Goal: Use online tool/utility: Utilize a website feature to perform a specific function

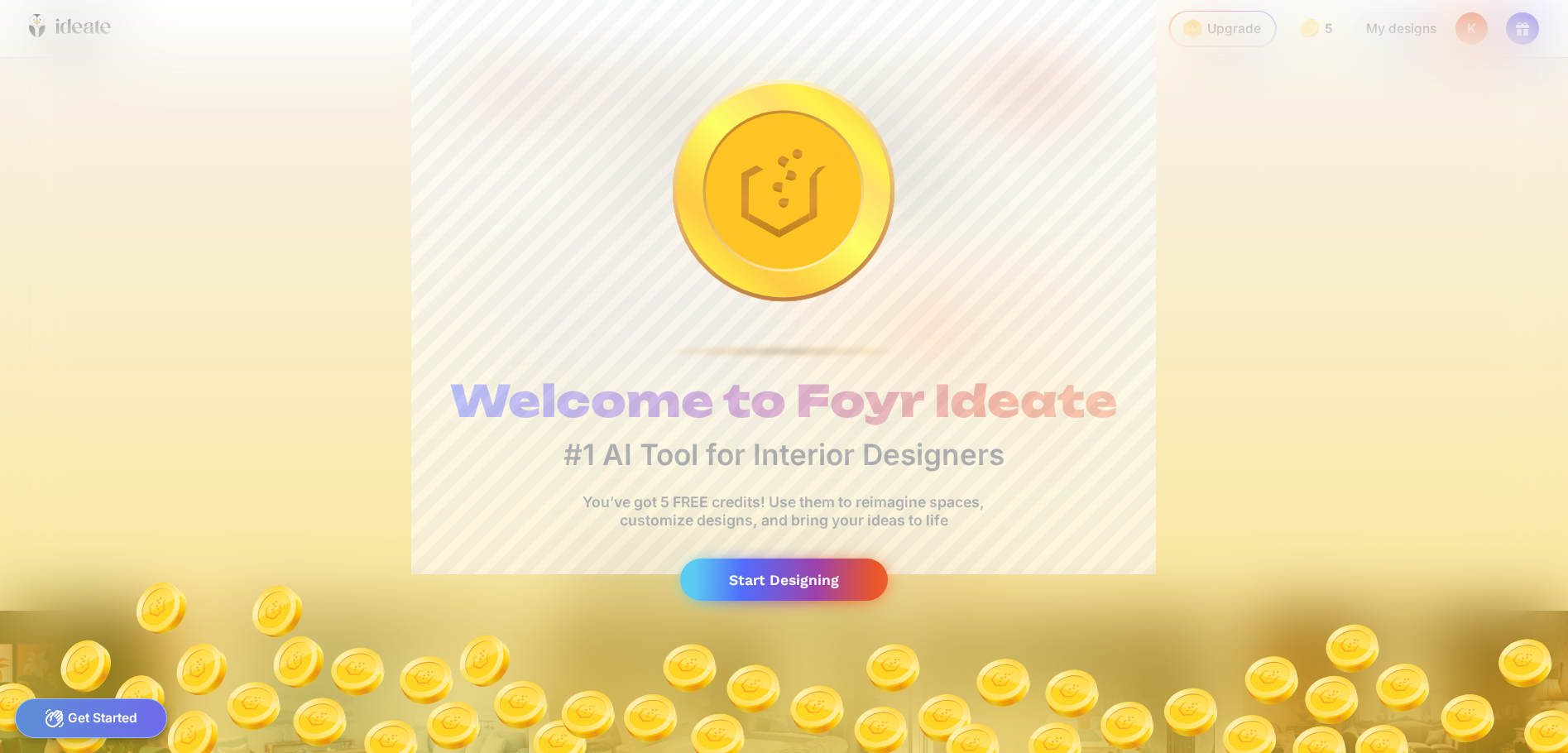
click at [867, 570] on div "Start Designing" at bounding box center [784, 580] width 209 height 42
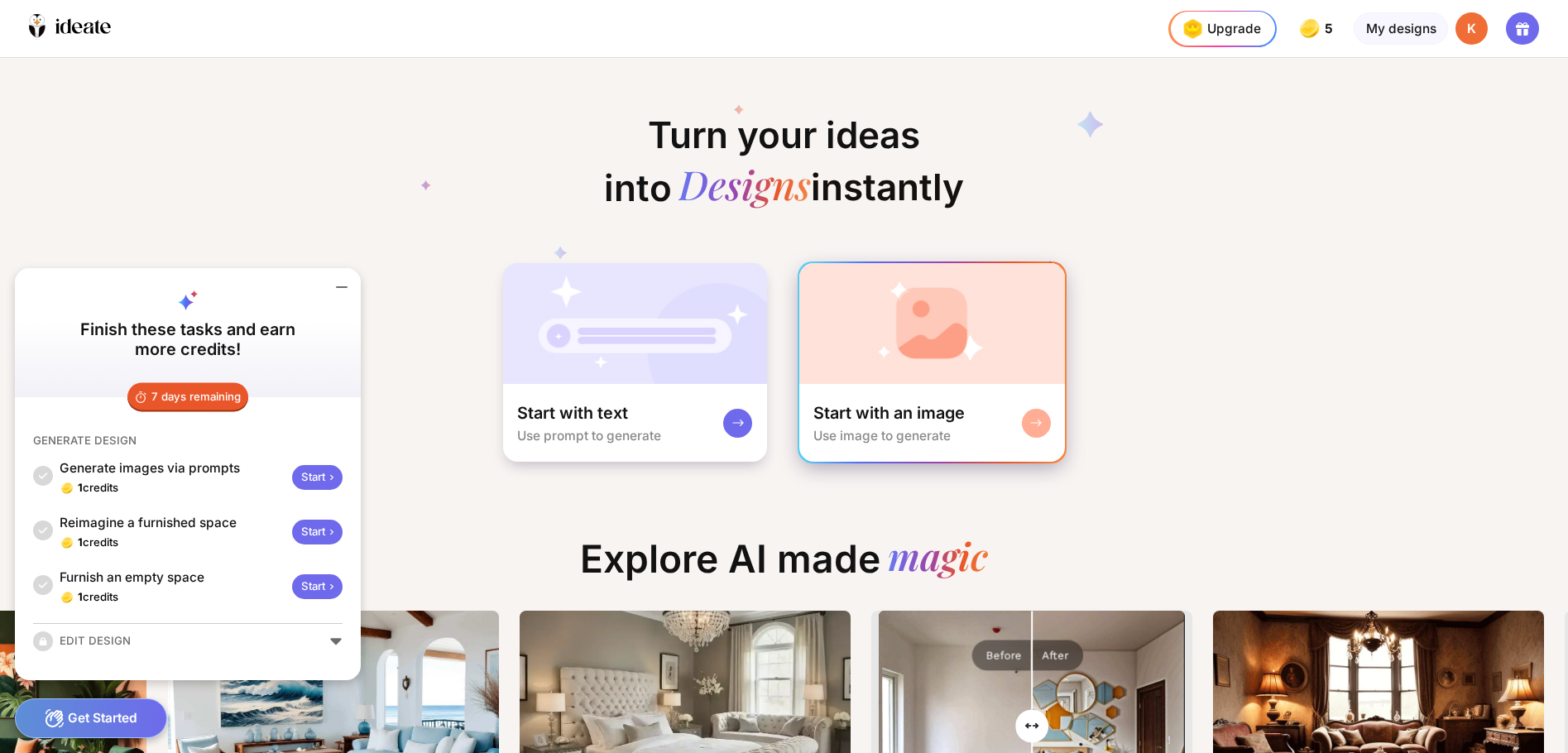
click at [927, 421] on div "Start with an image" at bounding box center [889, 413] width 151 height 22
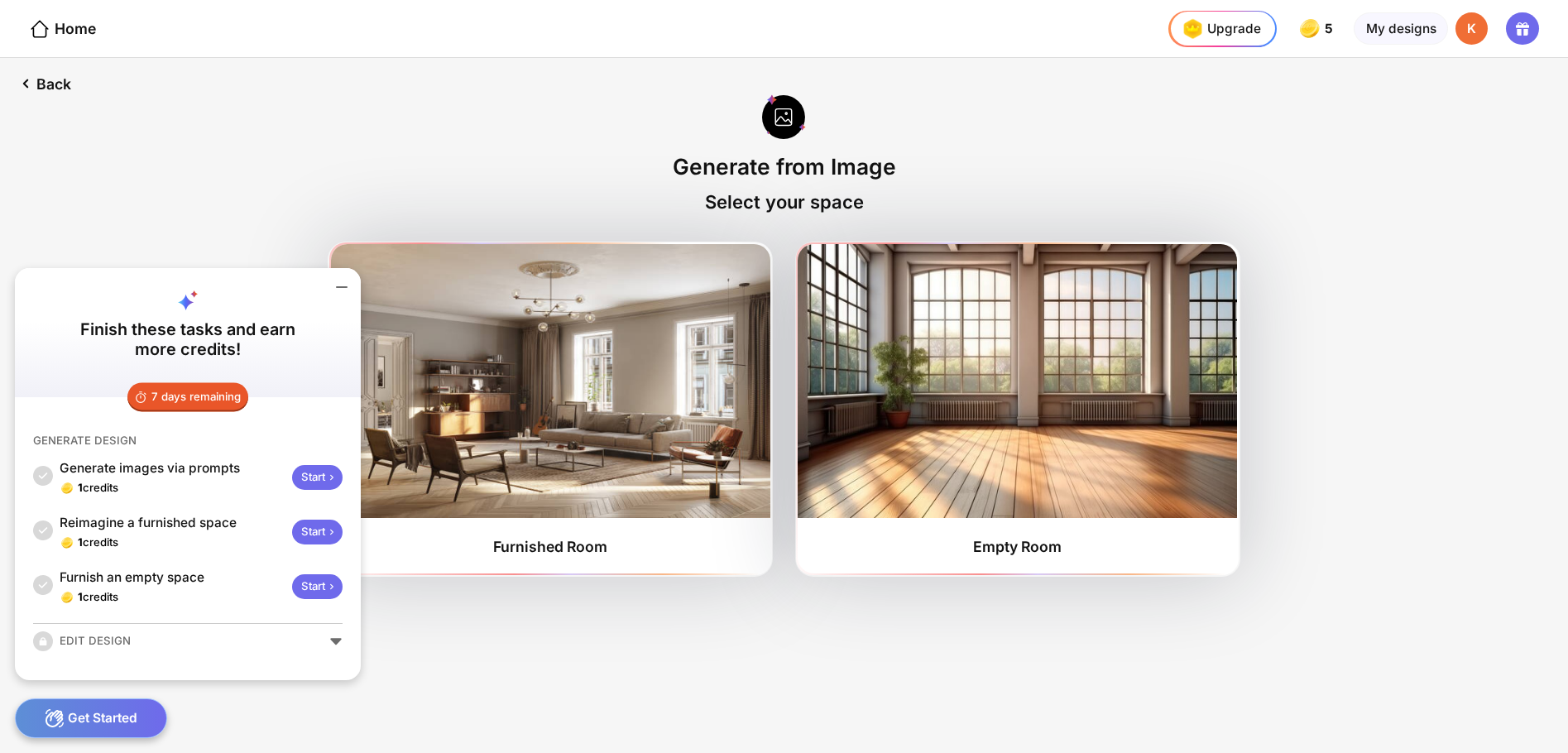
click at [334, 288] on icon at bounding box center [341, 287] width 20 height 20
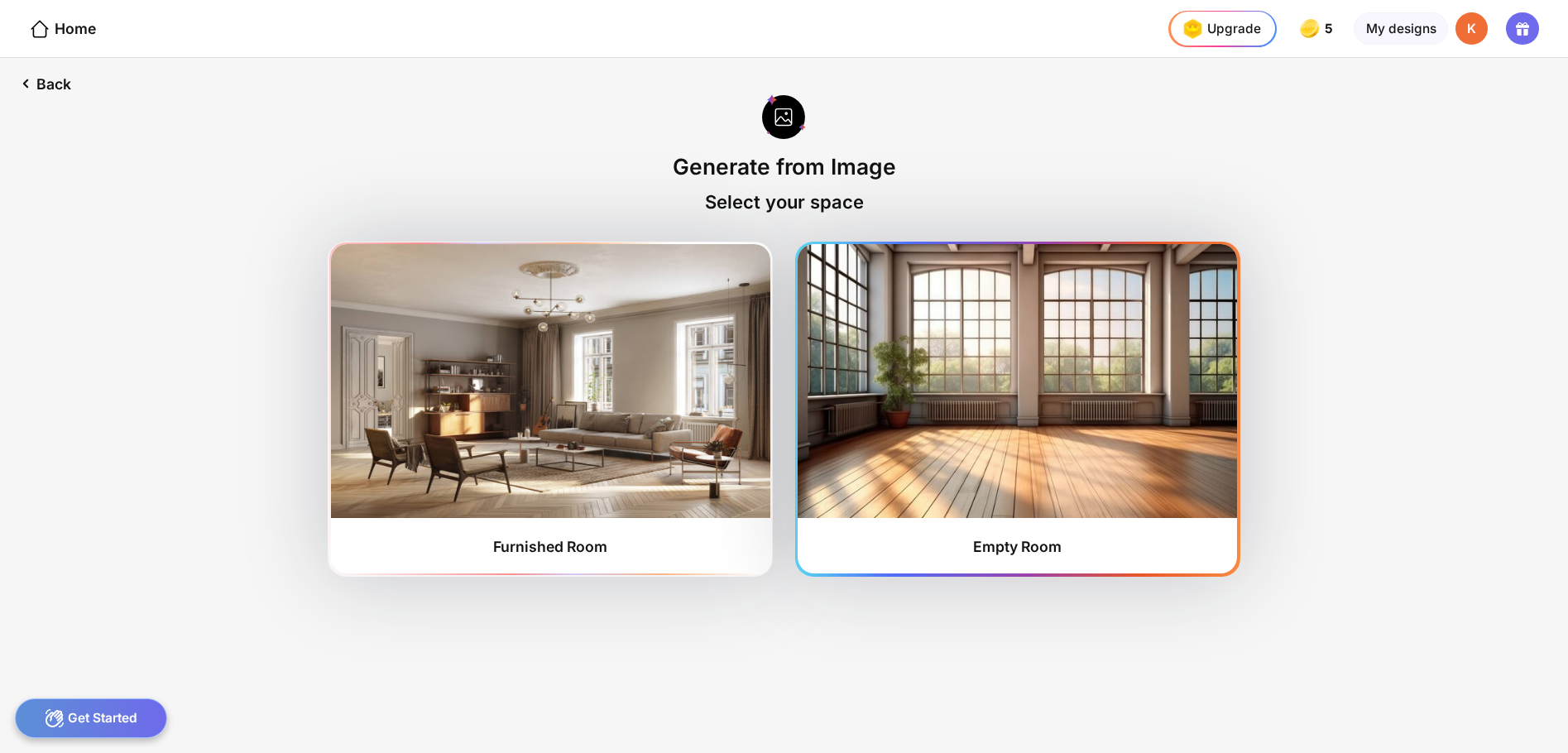
click at [928, 488] on img at bounding box center [1017, 381] width 439 height 273
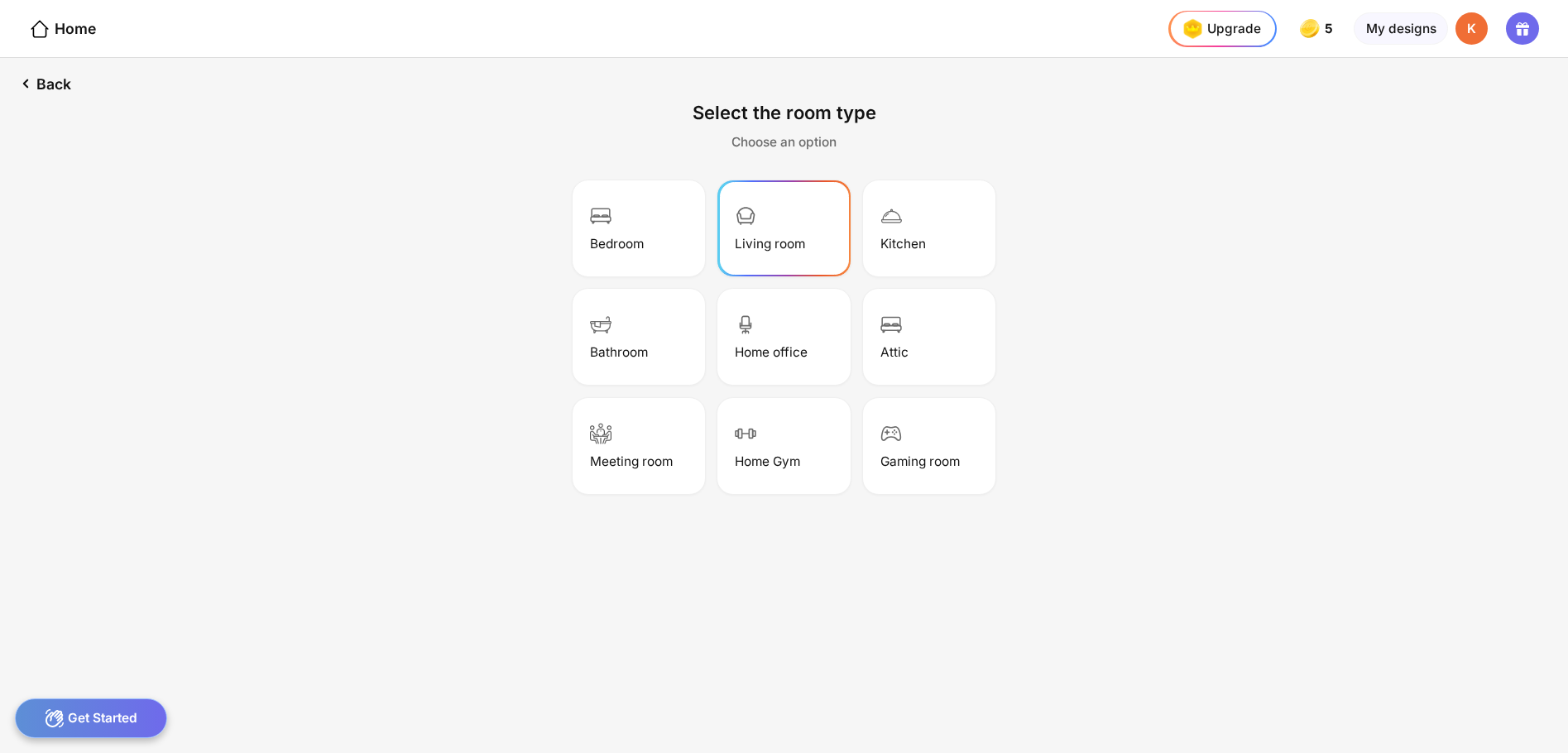
click at [724, 235] on div "Living room" at bounding box center [784, 228] width 127 height 91
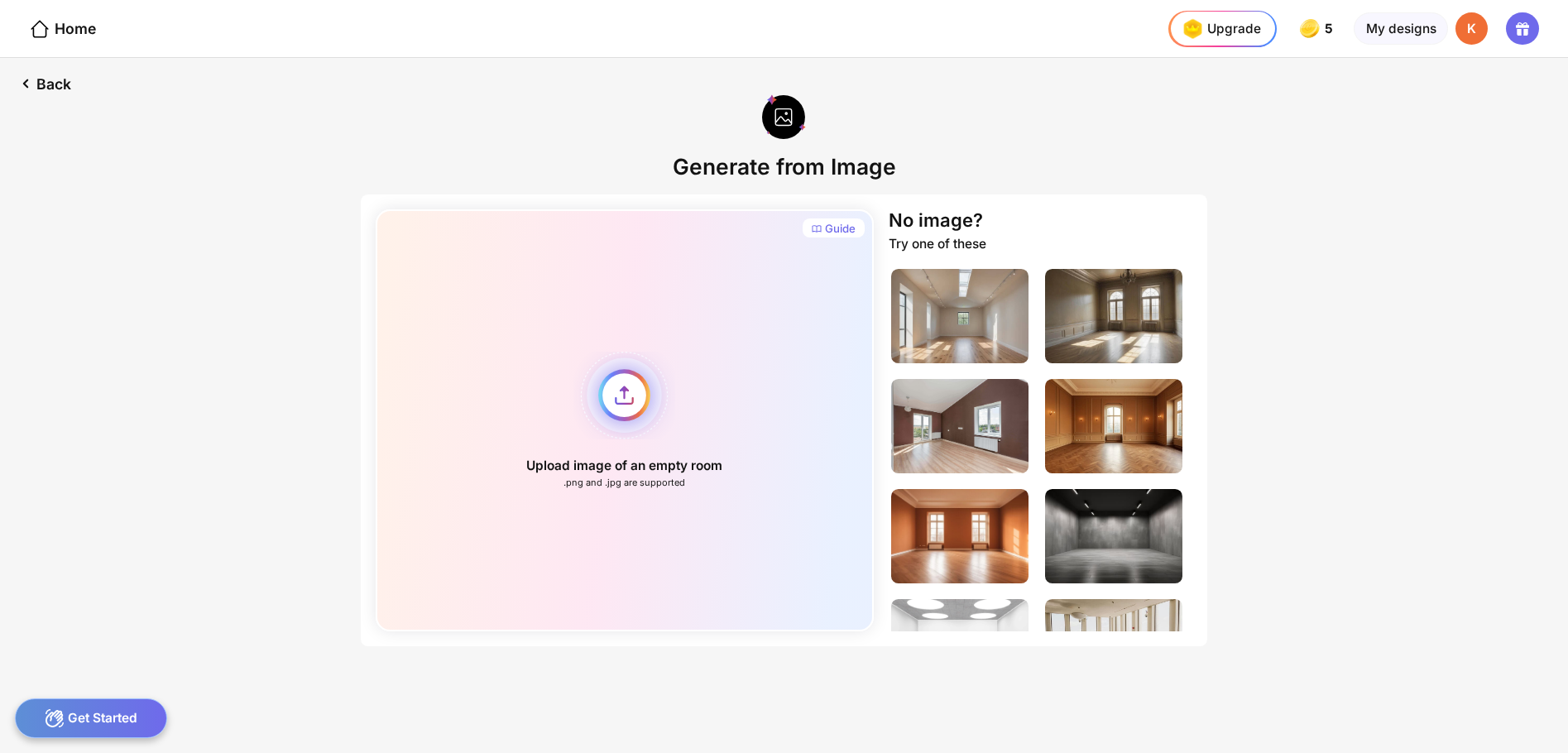
click at [675, 370] on div "Upload image of an empty room .png and .jpg are supported" at bounding box center [624, 420] width 499 height 422
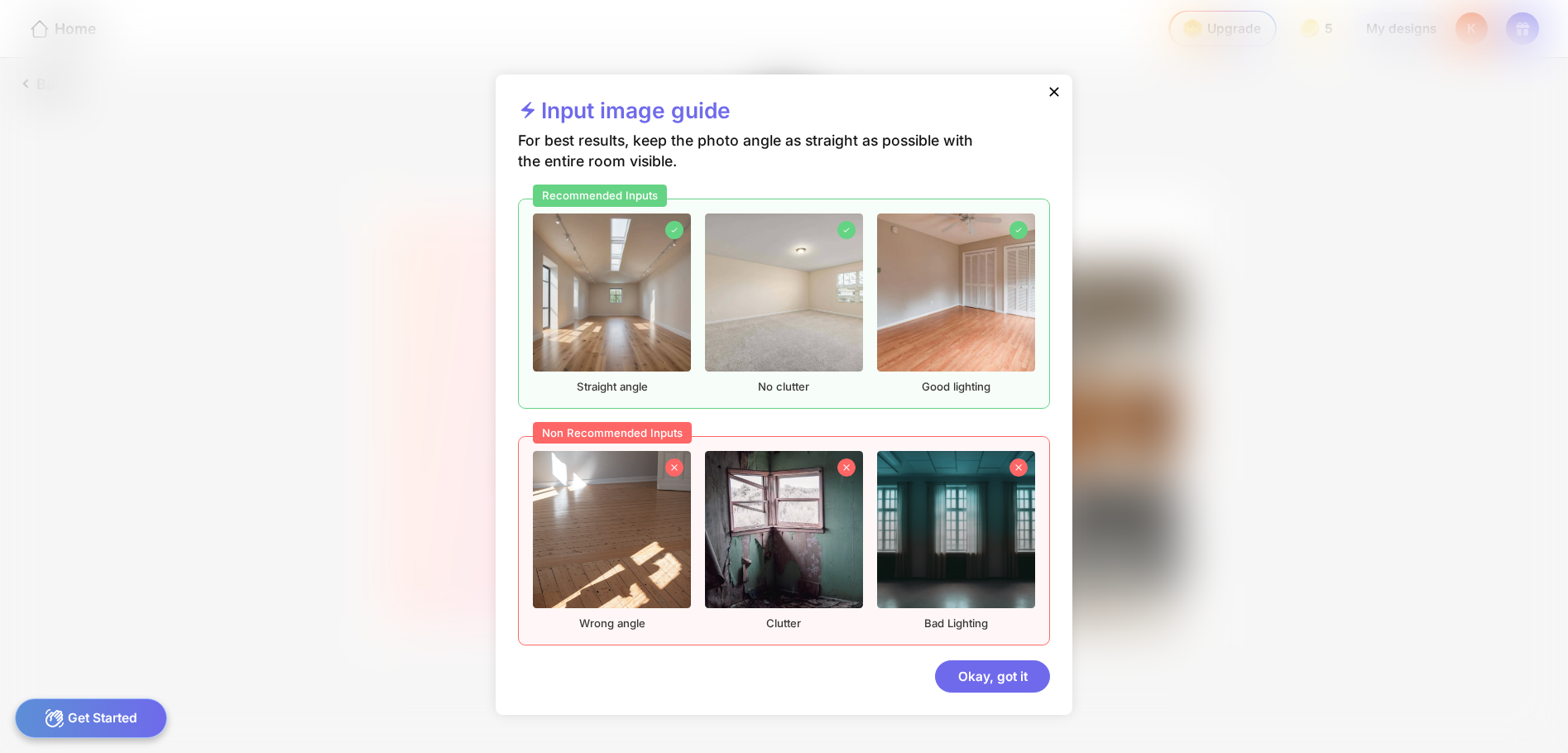
click at [661, 270] on img at bounding box center [611, 292] width 157 height 157
click at [1005, 673] on div "Okay, got it" at bounding box center [993, 677] width 115 height 33
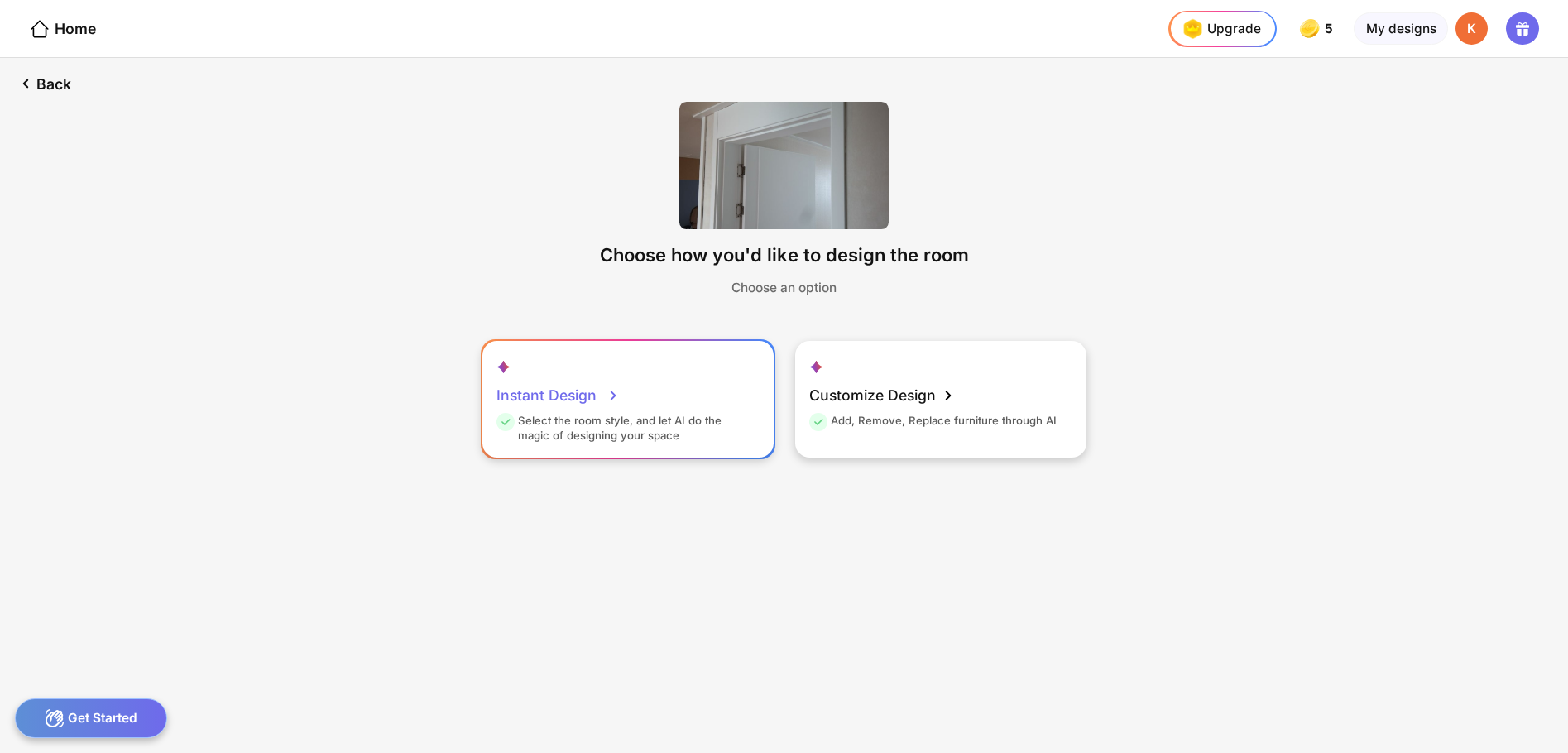
click at [732, 397] on div "Instant Design Select the room style, and let AI do the magic of designing your…" at bounding box center [628, 399] width 292 height 117
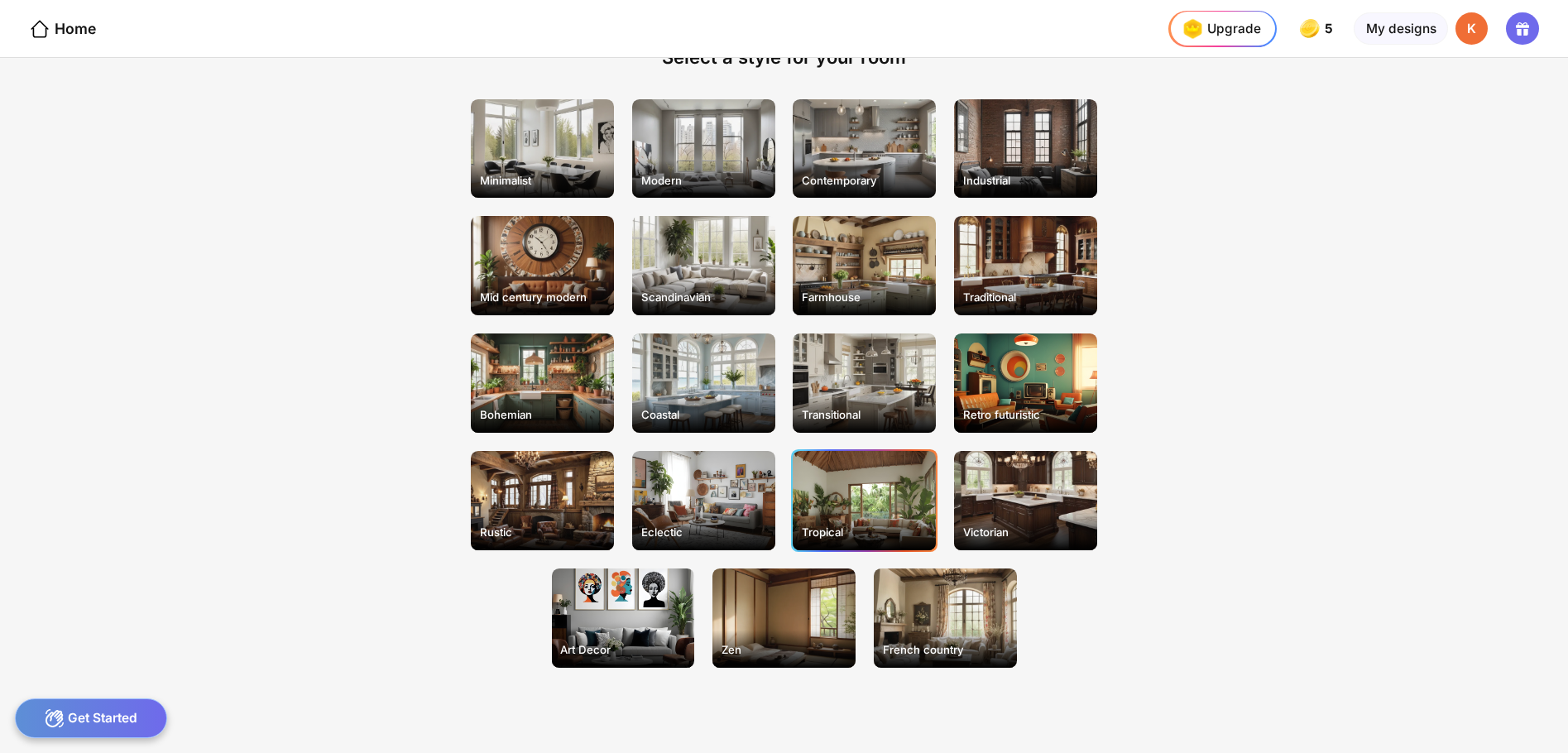
scroll to position [103, 0]
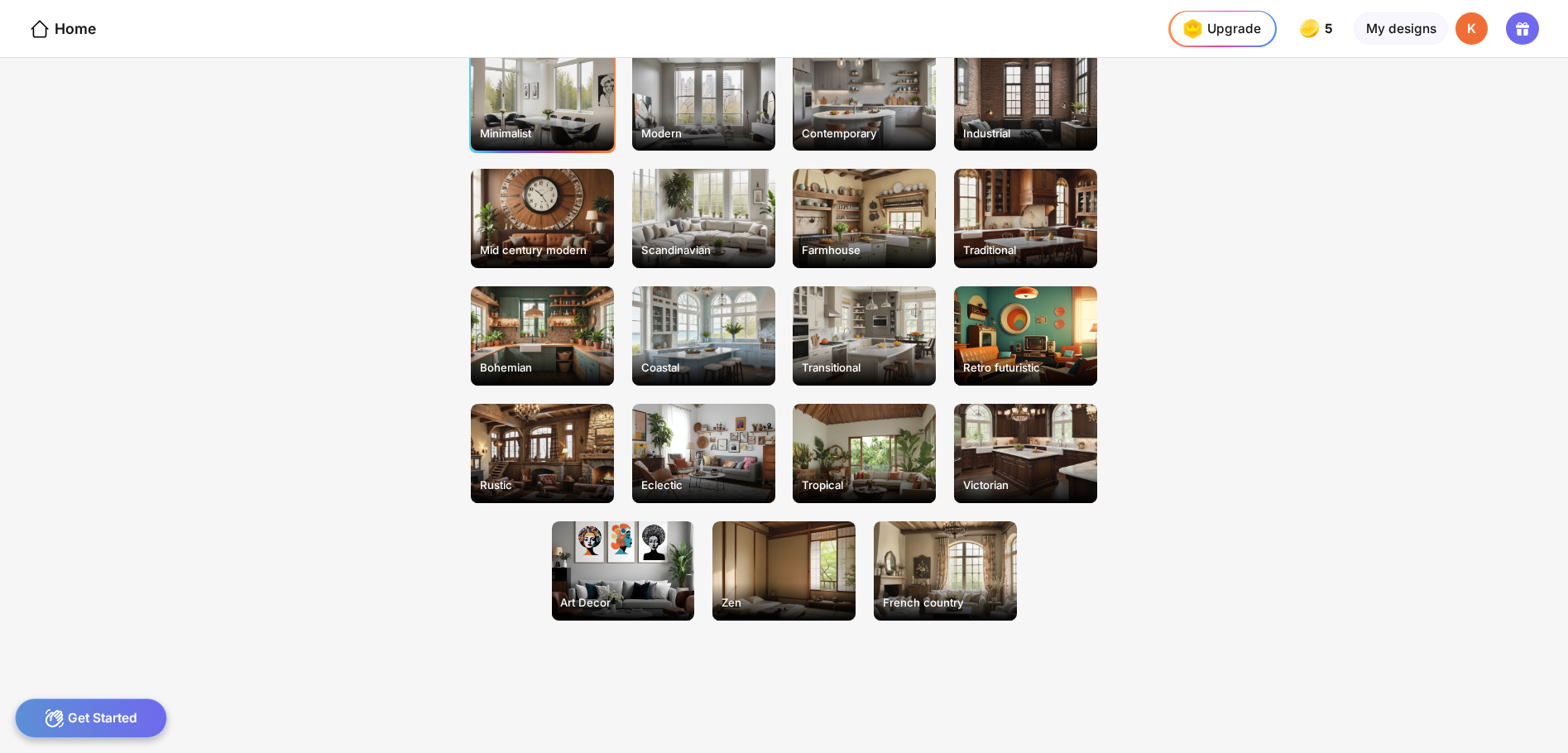
click at [571, 103] on div "Minimalist" at bounding box center [542, 102] width 143 height 100
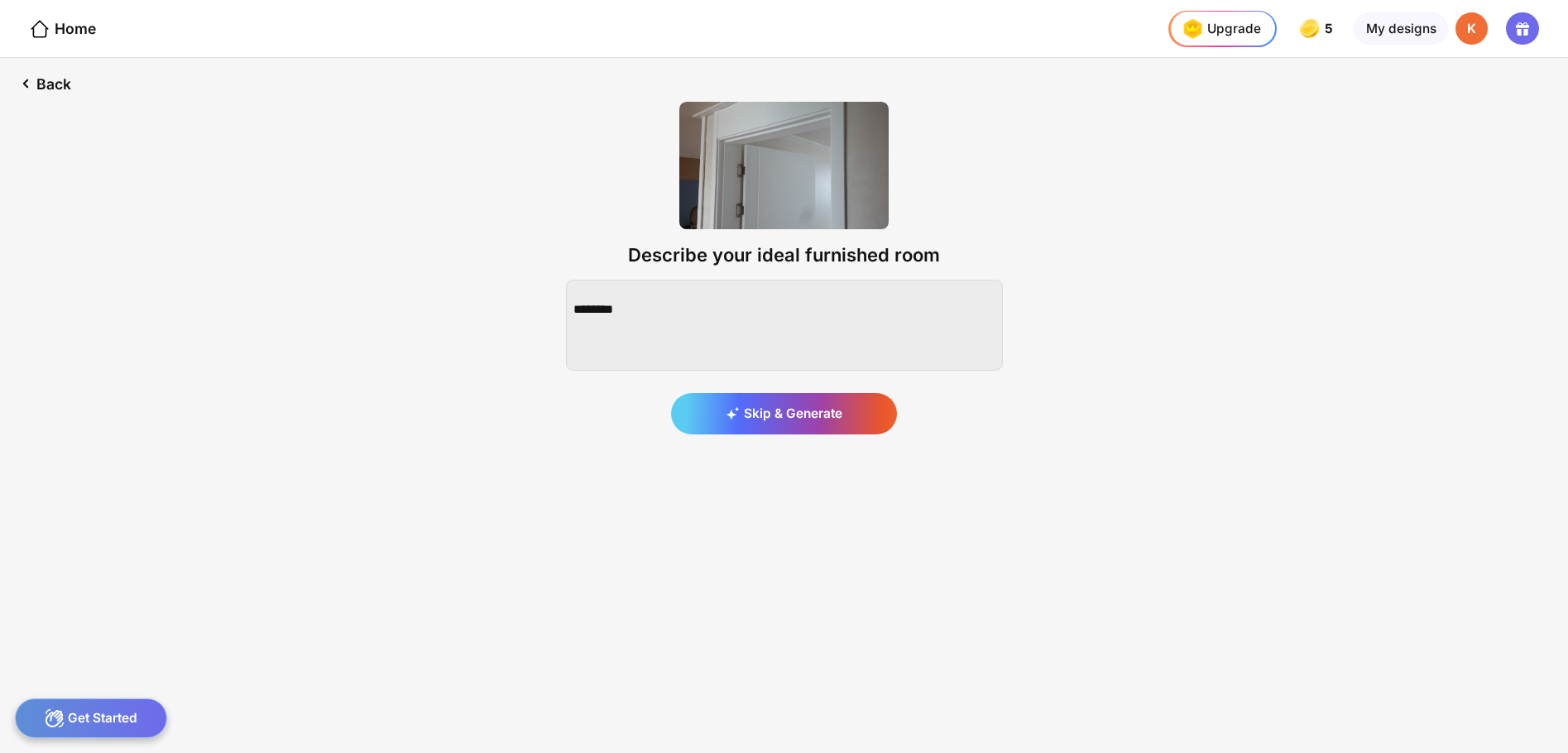
scroll to position [0, 0]
click at [702, 309] on textarea at bounding box center [784, 325] width 437 height 91
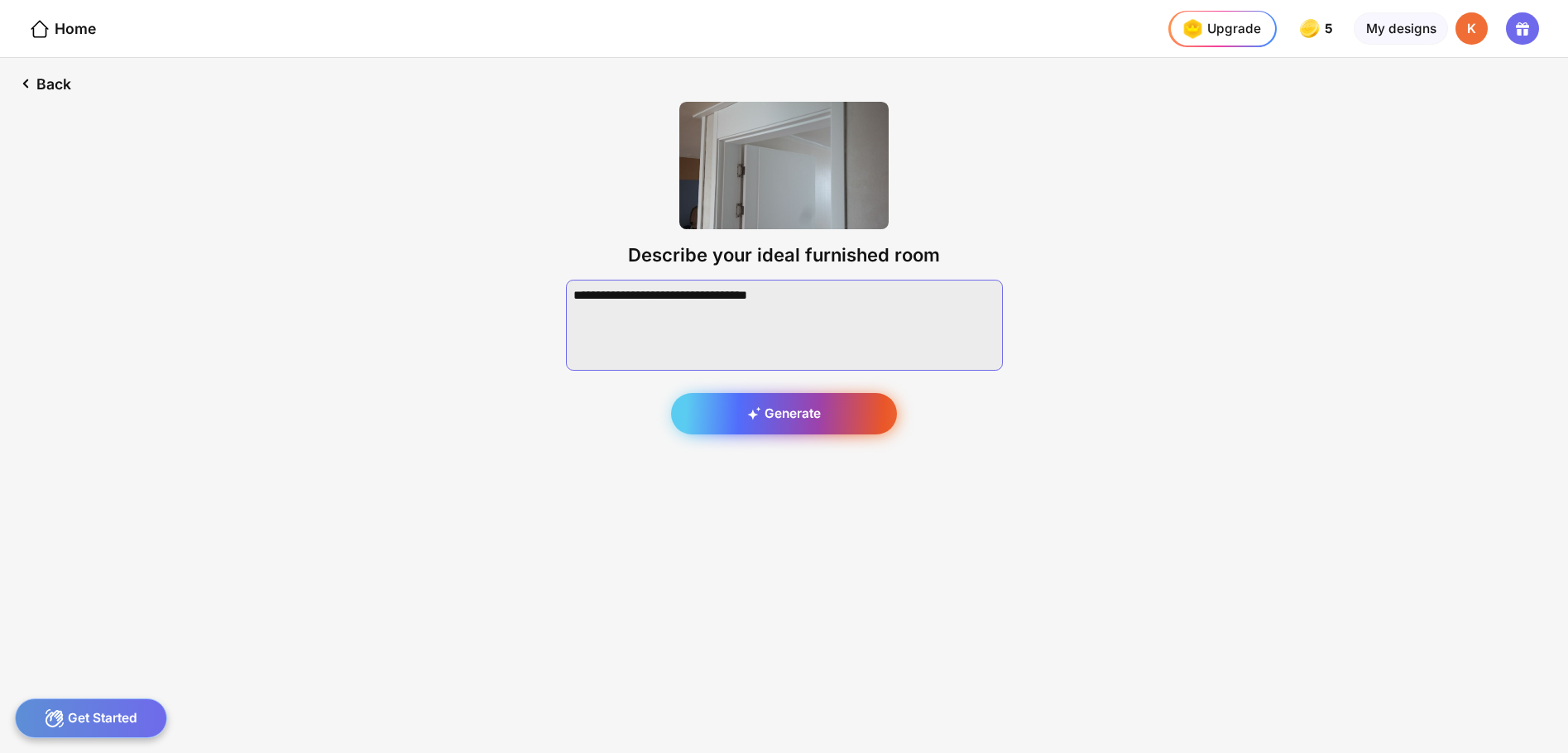
type textarea "**********"
click at [796, 411] on div "Generate" at bounding box center [784, 413] width 226 height 41
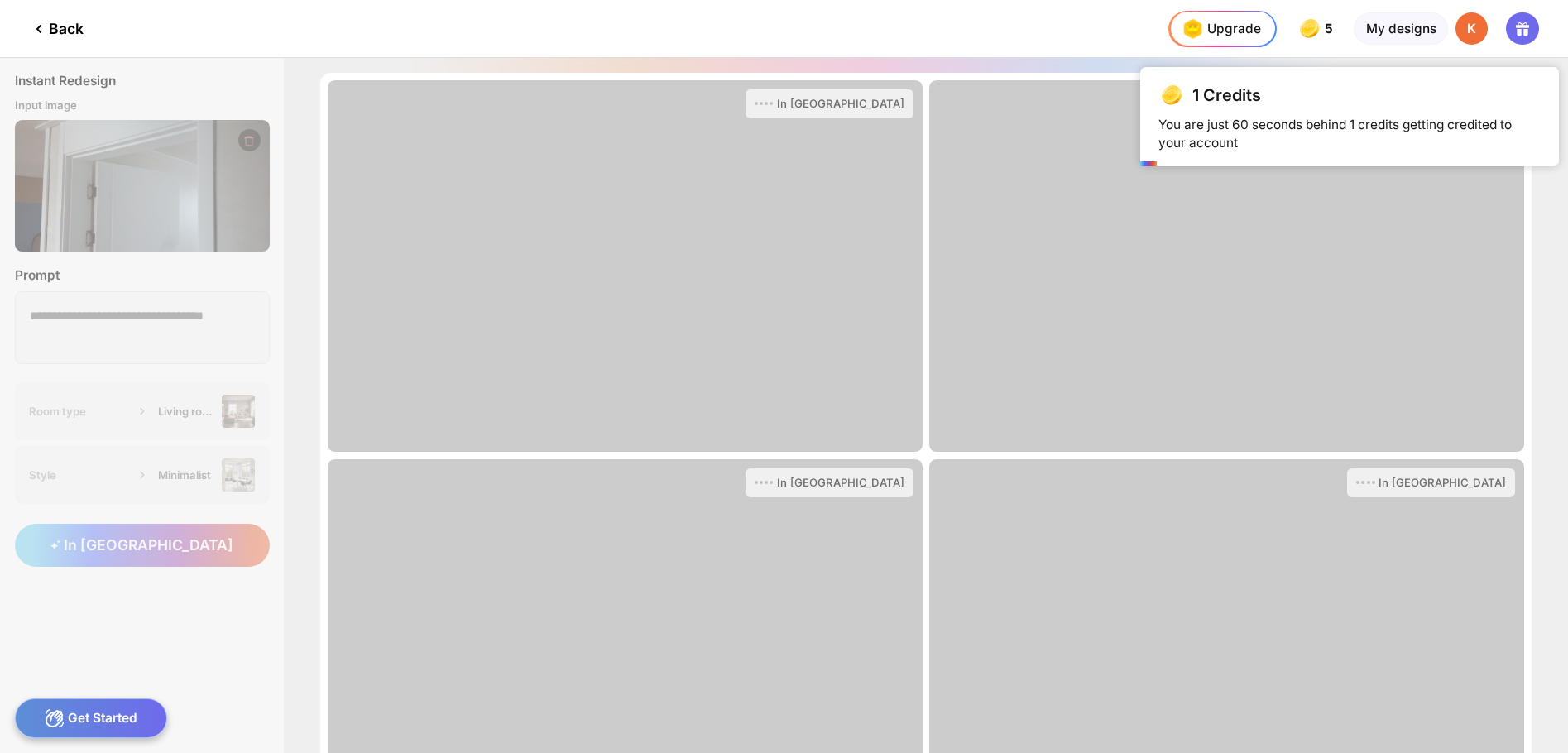
click at [798, 294] on div "In [GEOGRAPHIC_DATA]" at bounding box center [624, 266] width 595 height 372
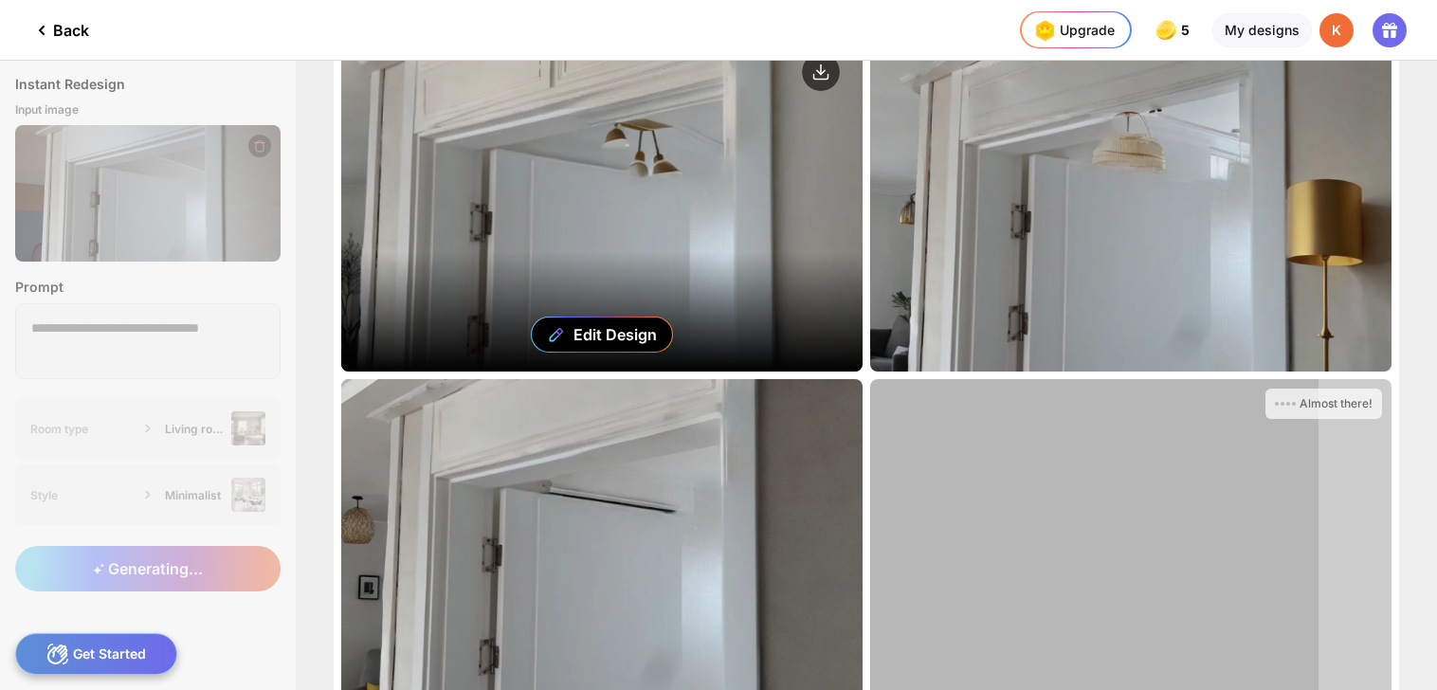
scroll to position [2, 0]
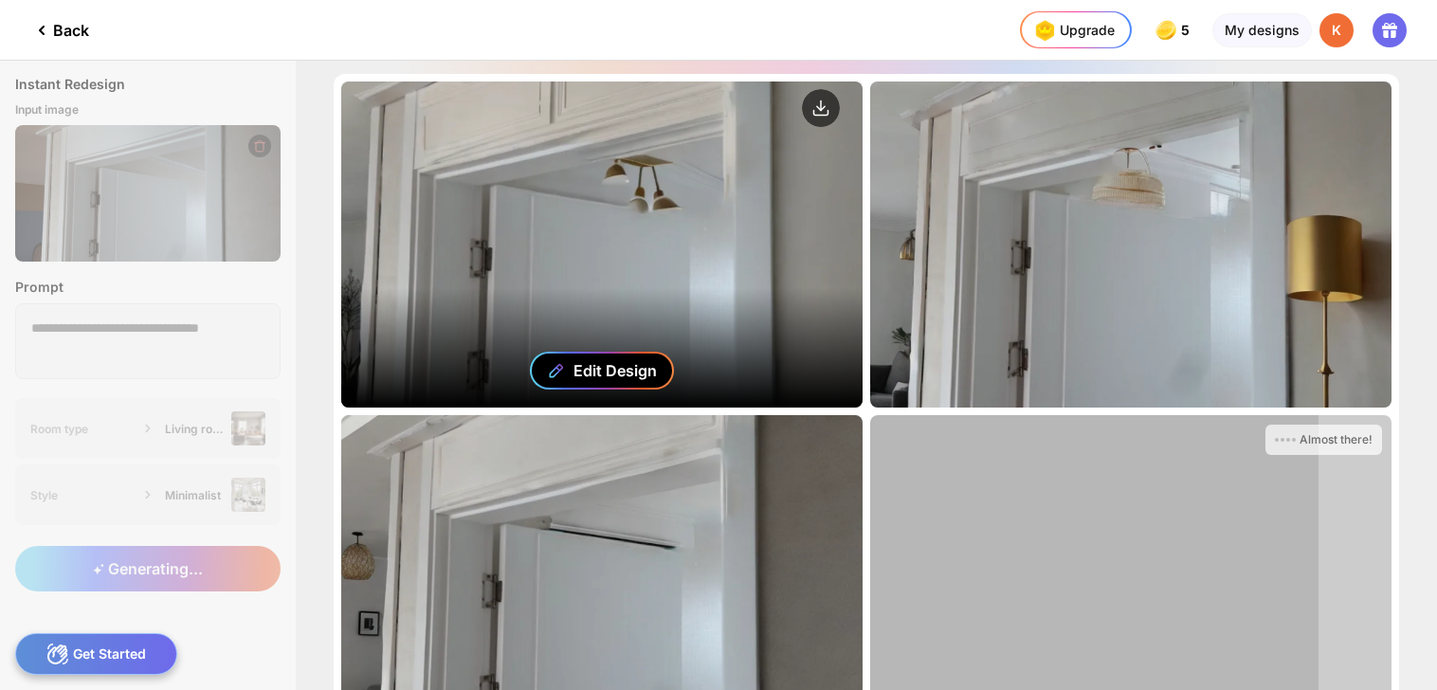
click at [656, 354] on div "Edit Design" at bounding box center [602, 371] width 144 height 38
click at [610, 371] on div "Edit Design" at bounding box center [614, 370] width 83 height 19
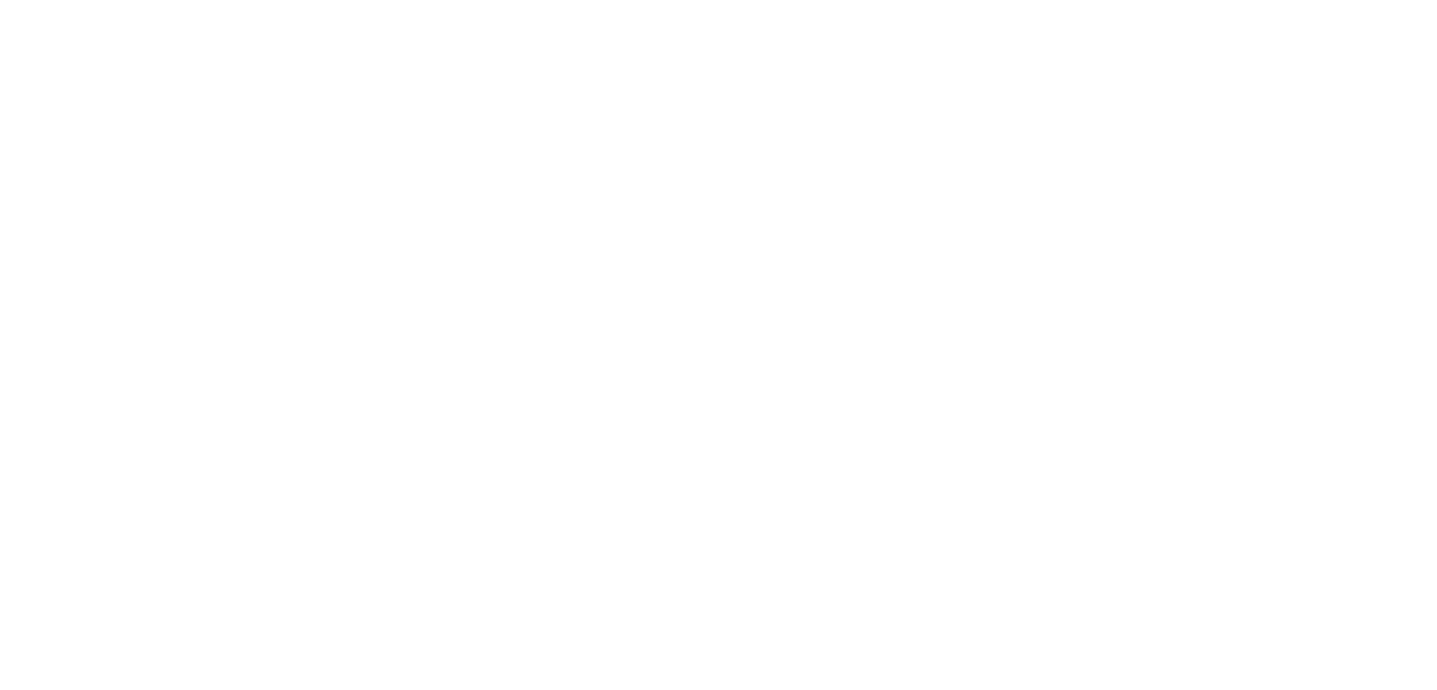
click at [575, 309] on div "Get Started Finish these tasks and earn more credits! 7 days remaining GENERATE…" at bounding box center [718, 345] width 1437 height 690
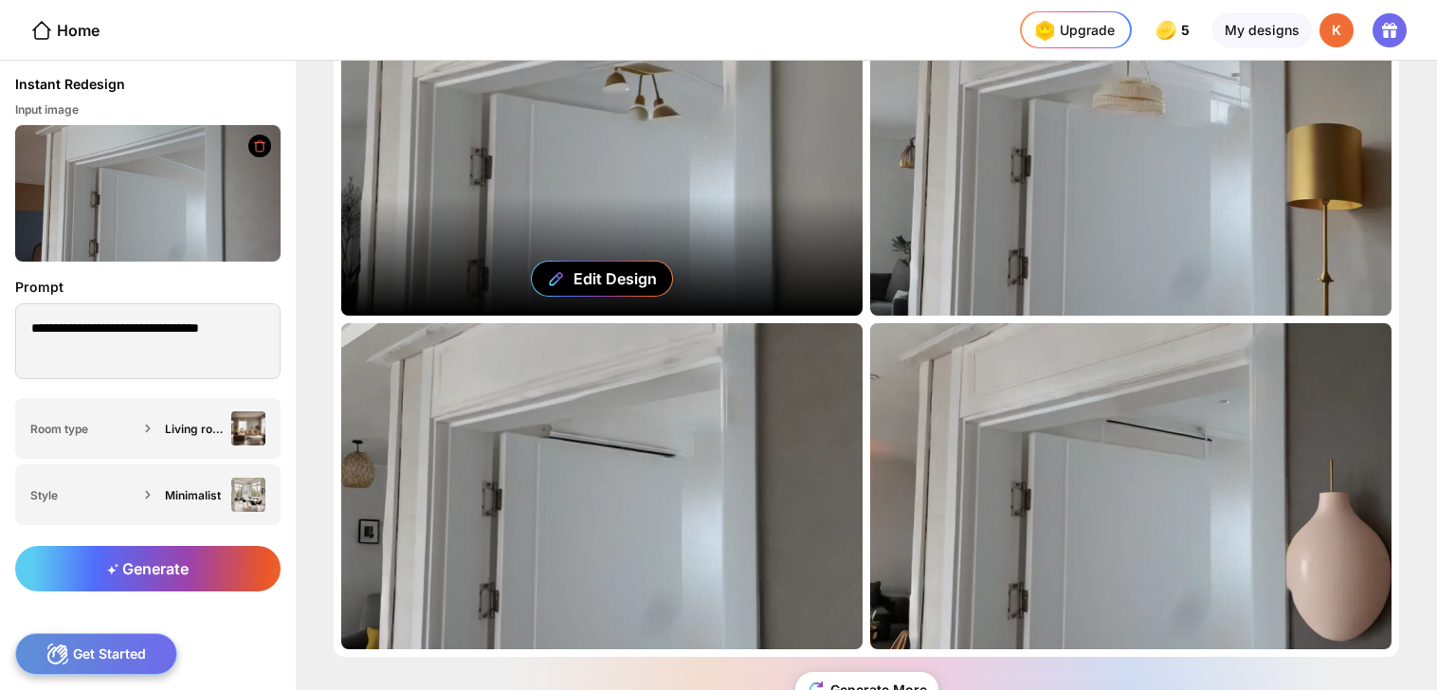
scroll to position [154, 0]
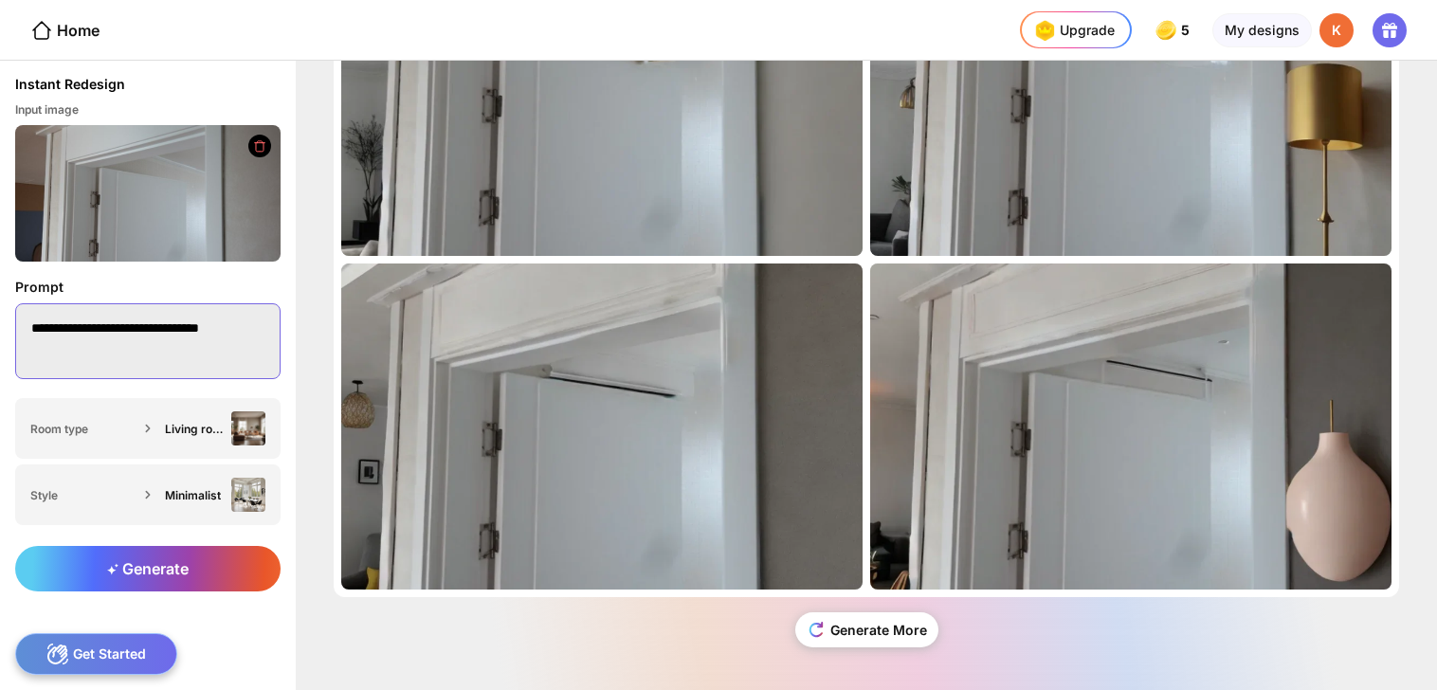
click at [235, 330] on textarea "**********" at bounding box center [147, 341] width 265 height 76
type textarea "**********"
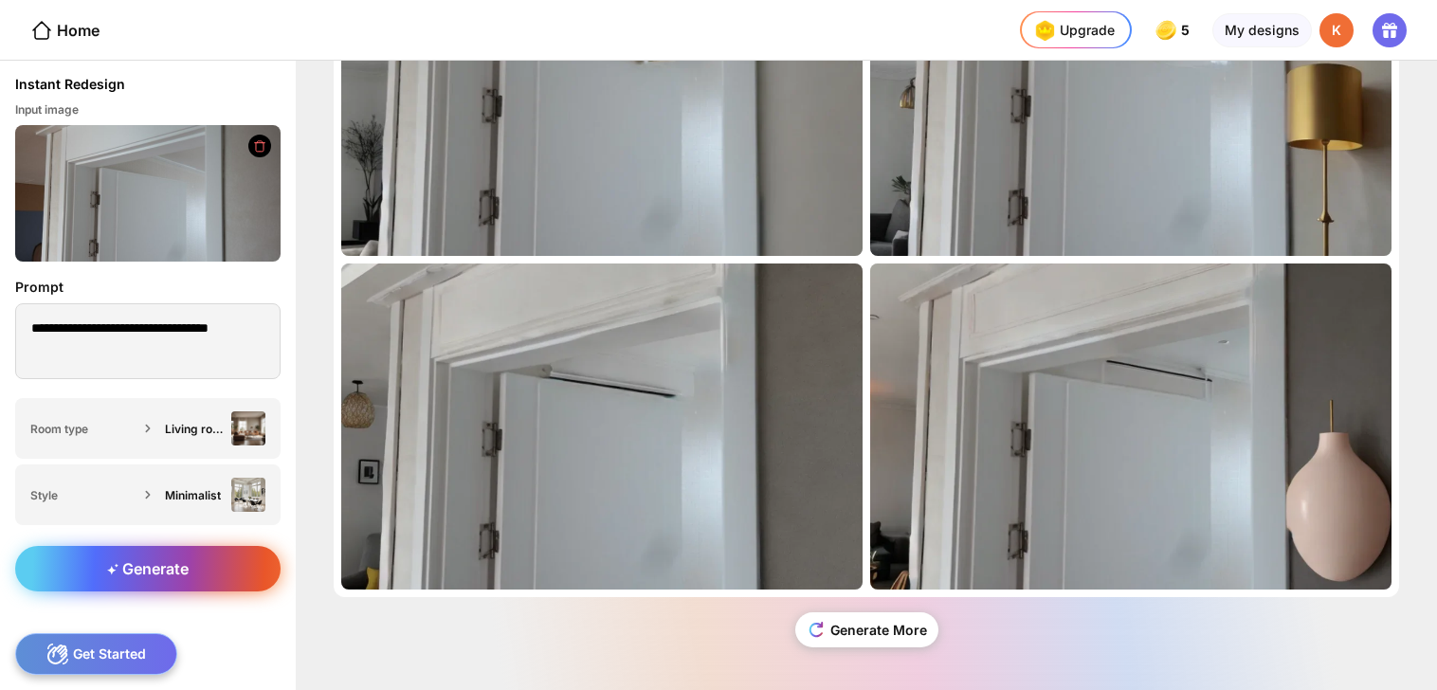
click at [186, 559] on span "Generate" at bounding box center [147, 568] width 81 height 19
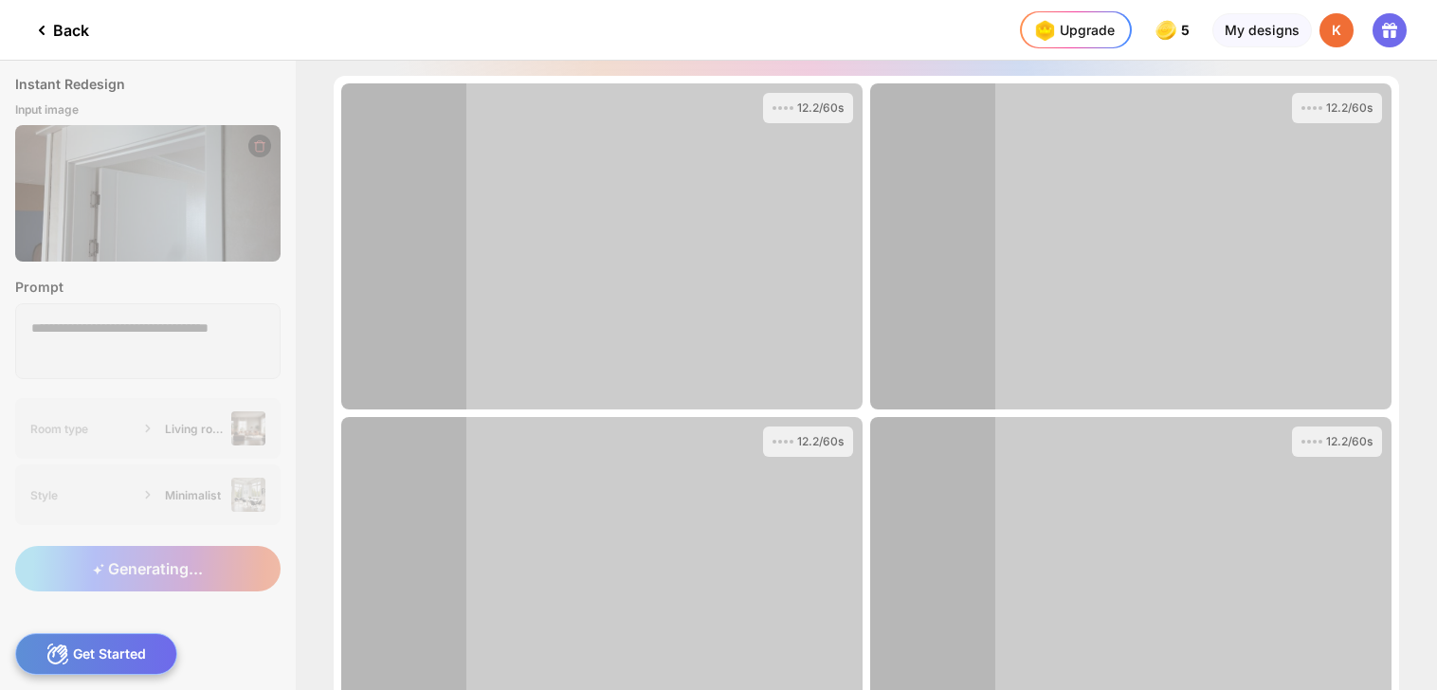
click at [406, 606] on div at bounding box center [403, 580] width 125 height 326
